Goal: Information Seeking & Learning: Find specific fact

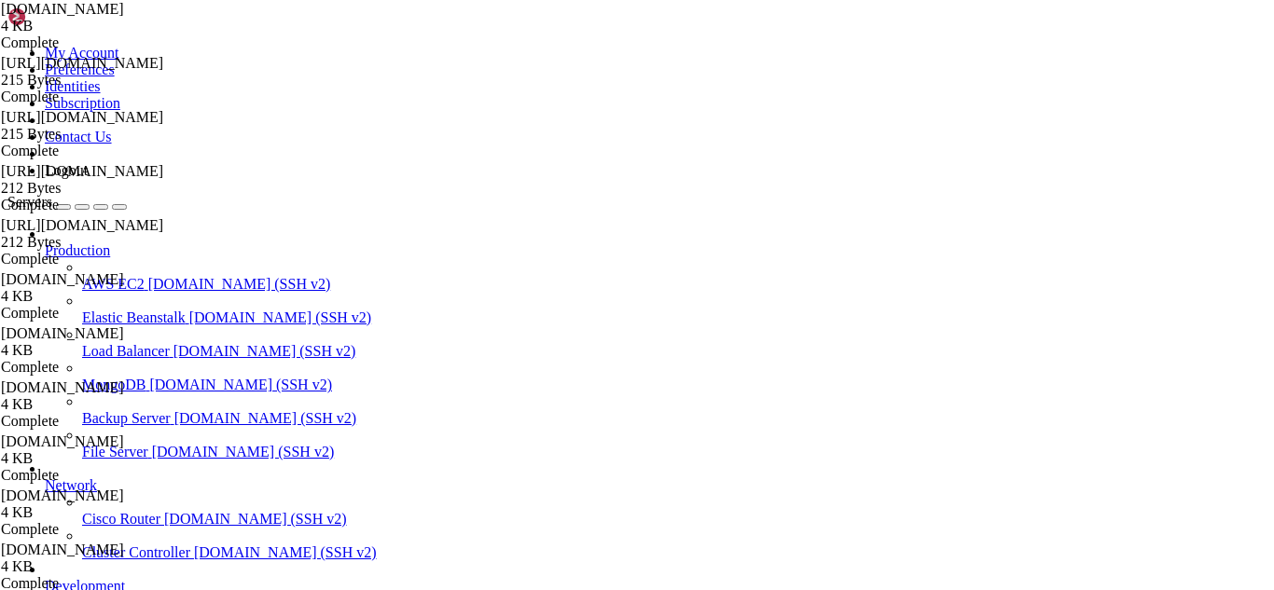
scroll to position [7786, 0]
drag, startPoint x: 233, startPoint y: 1592, endPoint x: 197, endPoint y: 1590, distance: 36.5
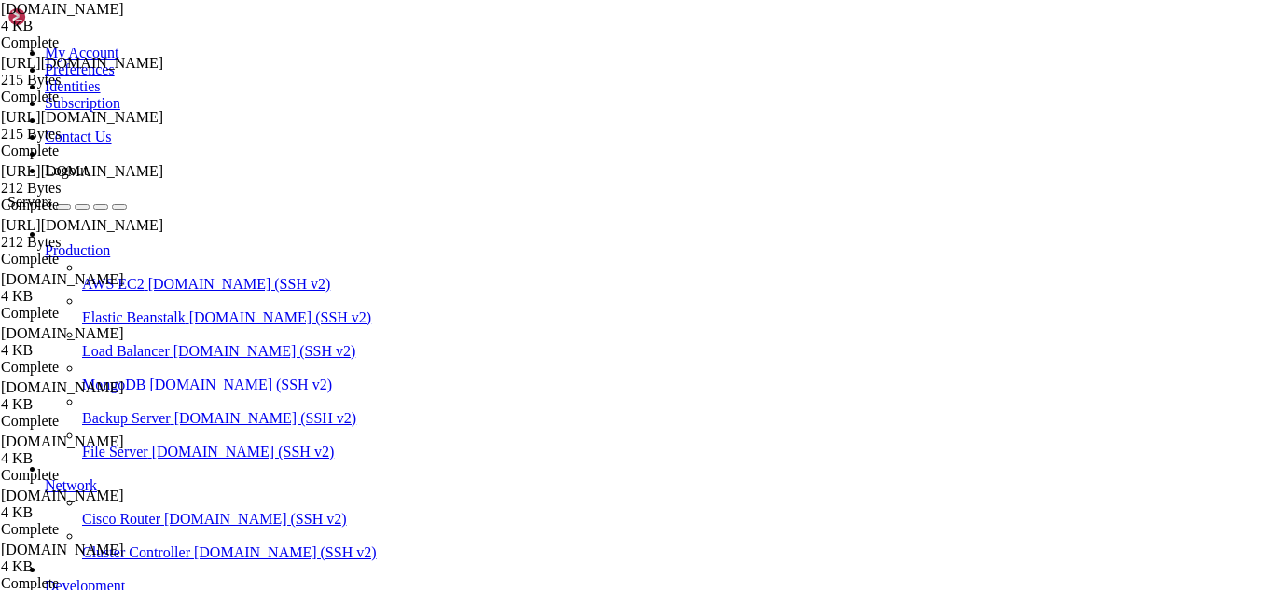
drag, startPoint x: 466, startPoint y: 1611, endPoint x: 374, endPoint y: 1590, distance: 94.8
drag, startPoint x: 394, startPoint y: 1588, endPoint x: 353, endPoint y: 1589, distance: 41.1
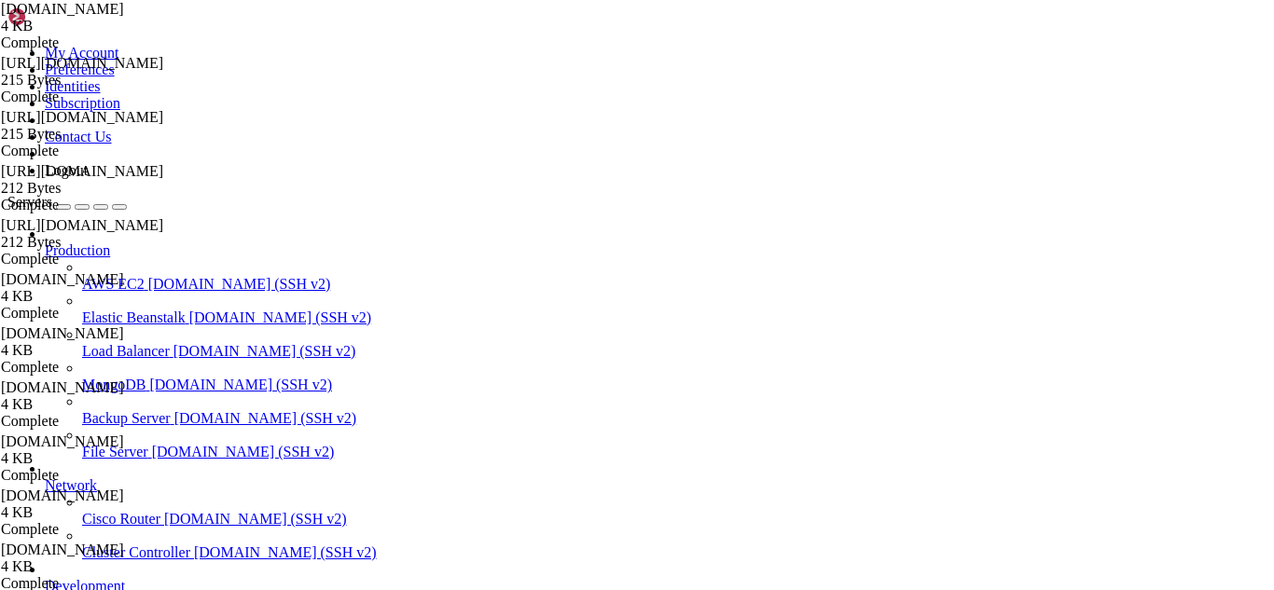
drag, startPoint x: 481, startPoint y: 1598, endPoint x: 391, endPoint y: 1597, distance: 90.5
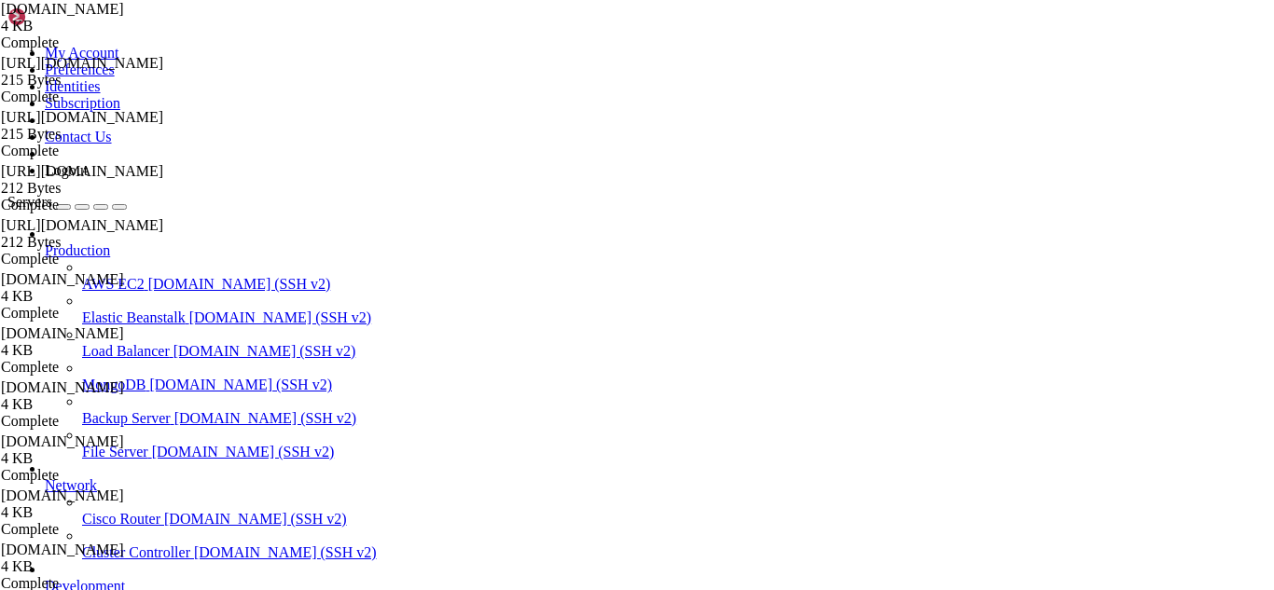
scroll to position [8103, 0]
drag, startPoint x: 538, startPoint y: 1600, endPoint x: 464, endPoint y: 1603, distance: 74.7
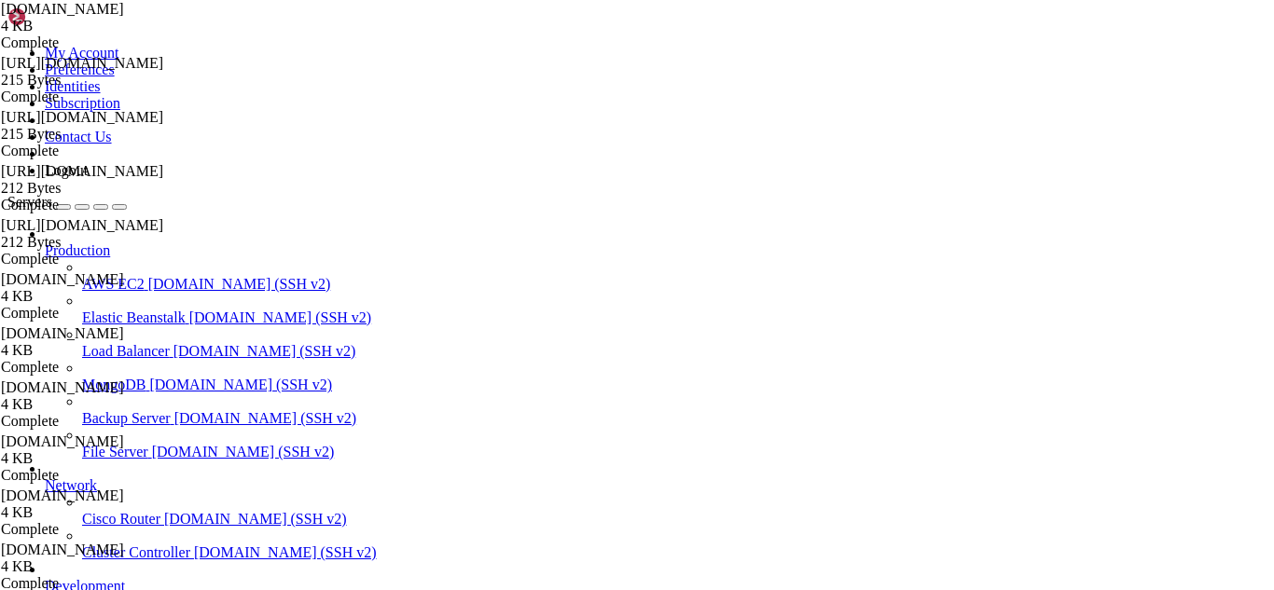
drag, startPoint x: 474, startPoint y: 1577, endPoint x: 393, endPoint y: 1591, distance: 82.4
drag, startPoint x: 159, startPoint y: 1595, endPoint x: 17, endPoint y: 1494, distance: 173.9
